Goal: Book appointment/travel/reservation

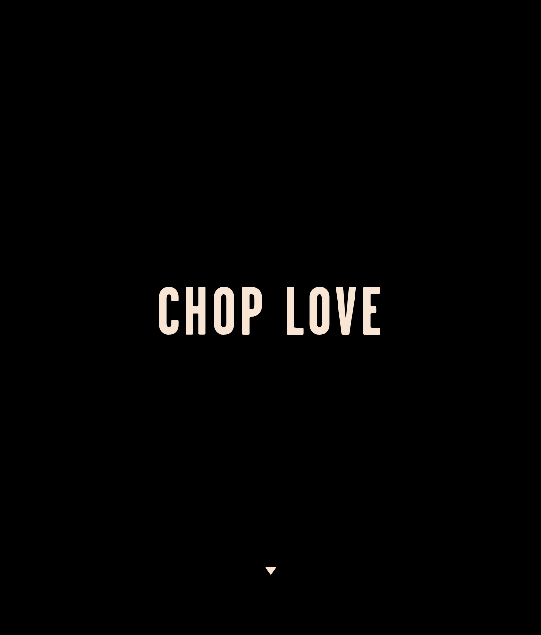
click at [325, 306] on h1 "Chop Love" at bounding box center [270, 317] width 541 height 53
click at [180, 261] on div at bounding box center [270, 317] width 541 height 635
click at [231, 245] on div at bounding box center [270, 317] width 541 height 635
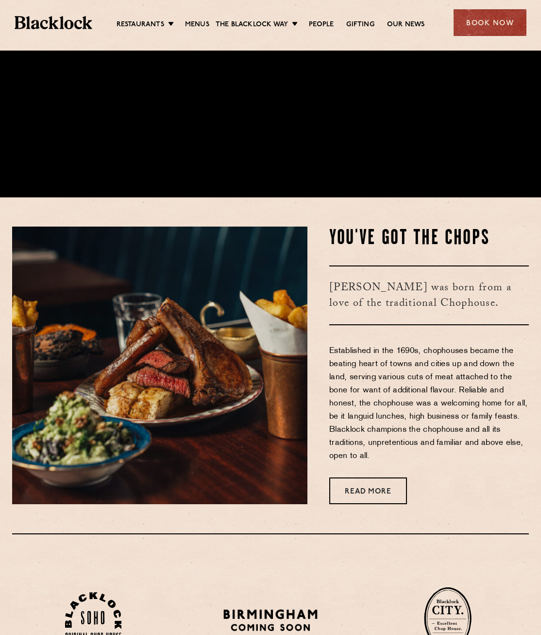
scroll to position [632, 0]
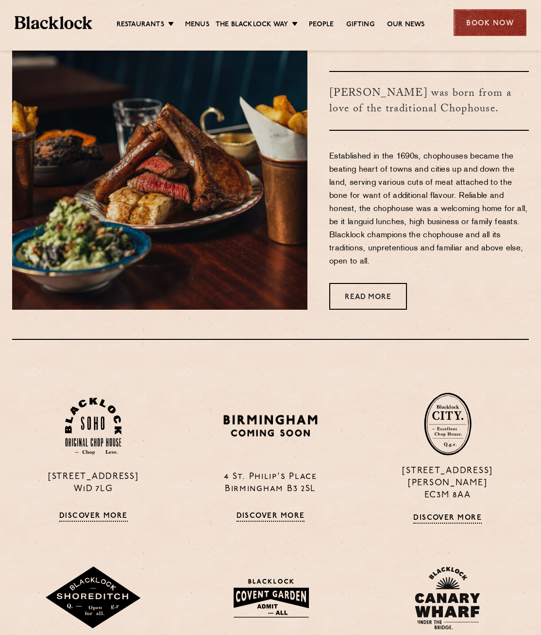
click at [487, 22] on div "Book Now" at bounding box center [490, 22] width 73 height 27
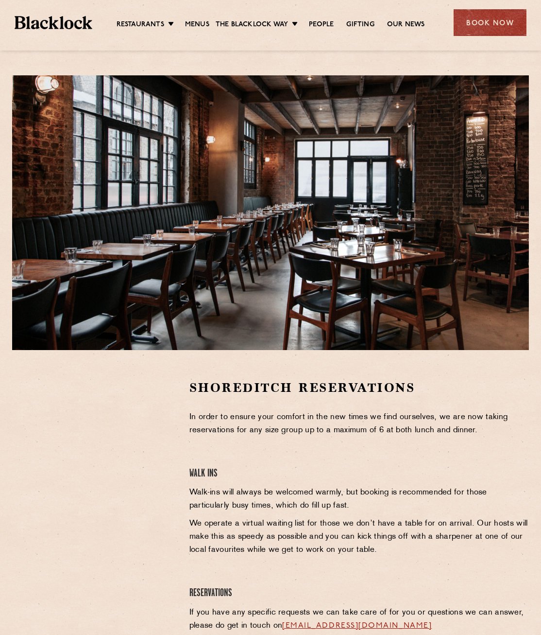
scroll to position [285, 0]
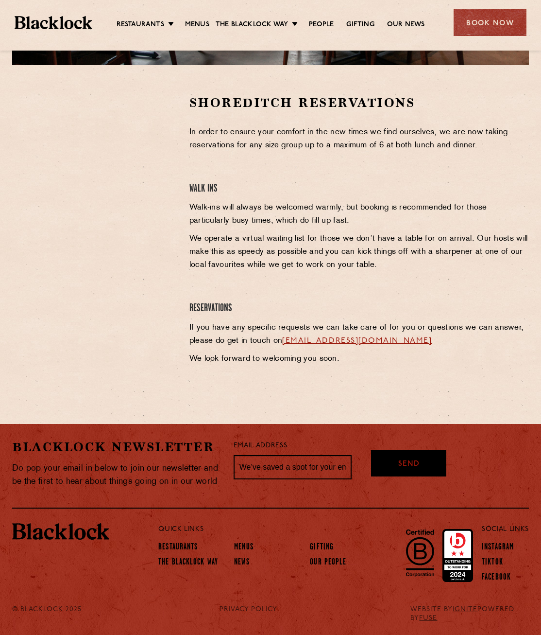
drag, startPoint x: 189, startPoint y: 181, endPoint x: 167, endPoint y: 184, distance: 22.1
click at [189, 181] on div "Shoreditch Reservations In order to ensure your comfort in the new times we fin…" at bounding box center [359, 232] width 354 height 276
